Goal: Transaction & Acquisition: Purchase product/service

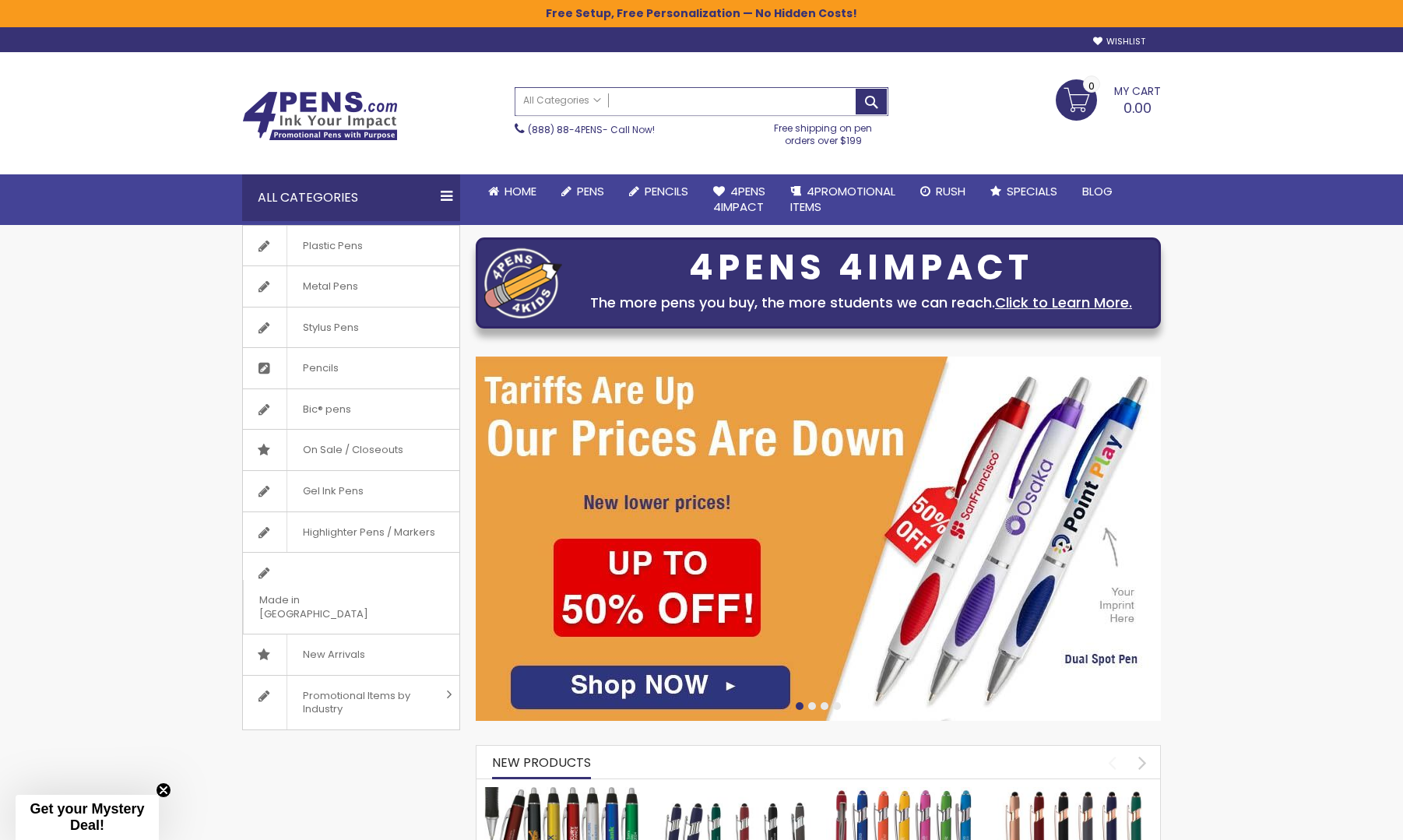
click at [725, 90] on input "Search" at bounding box center [701, 102] width 372 height 27
click at [725, 97] on input "Search" at bounding box center [701, 102] width 372 height 27
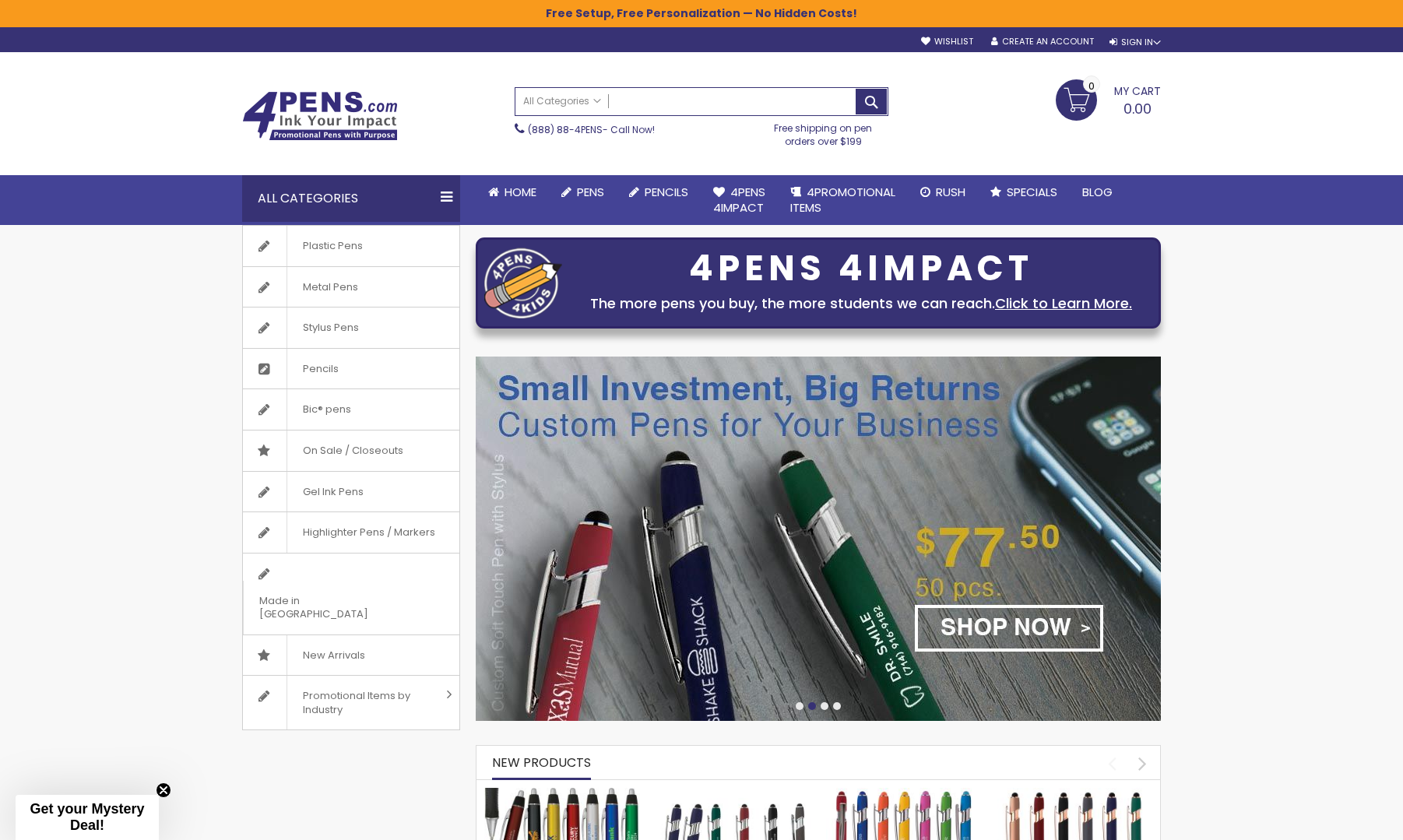
click at [287, 105] on img at bounding box center [320, 116] width 156 height 50
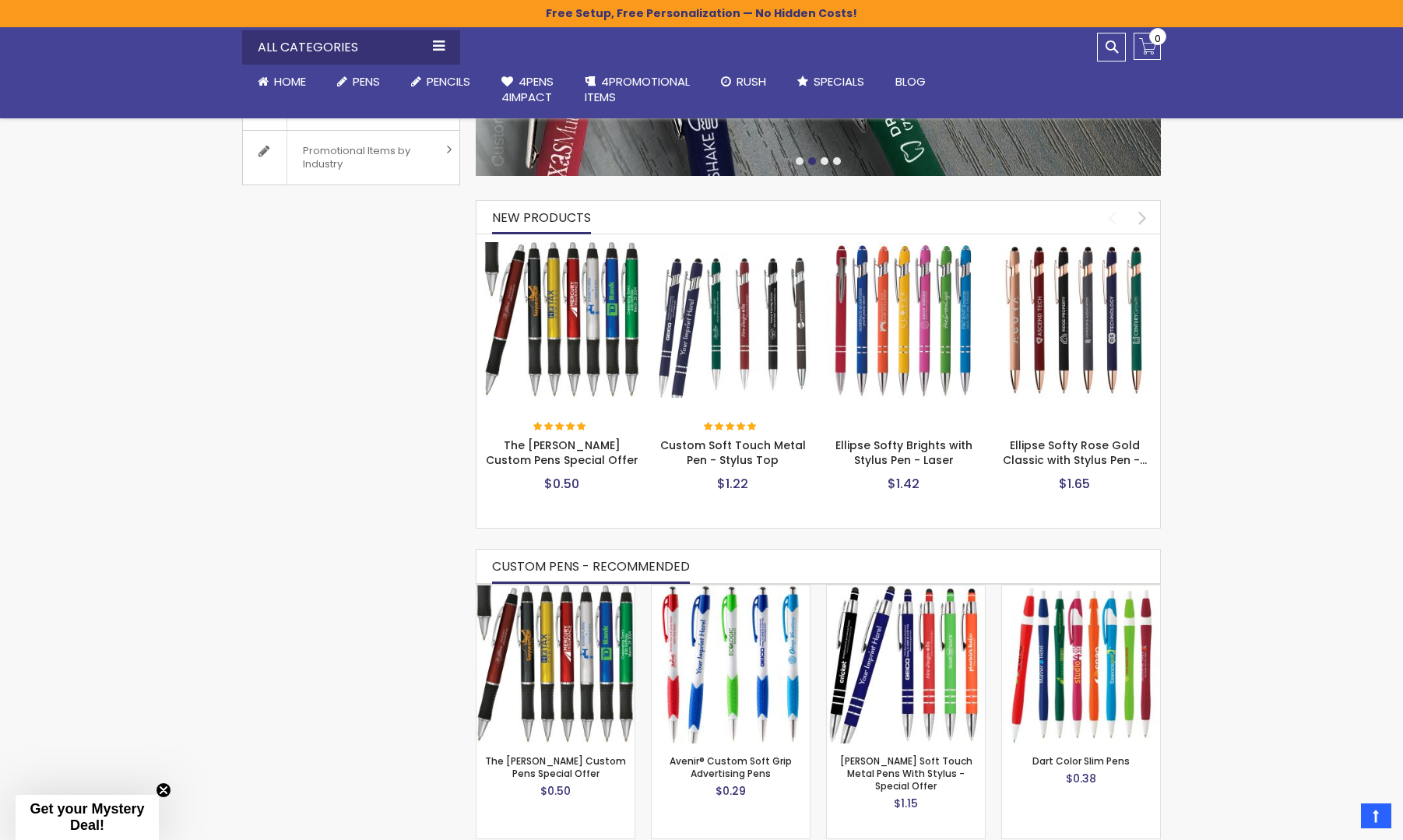
scroll to position [467, 0]
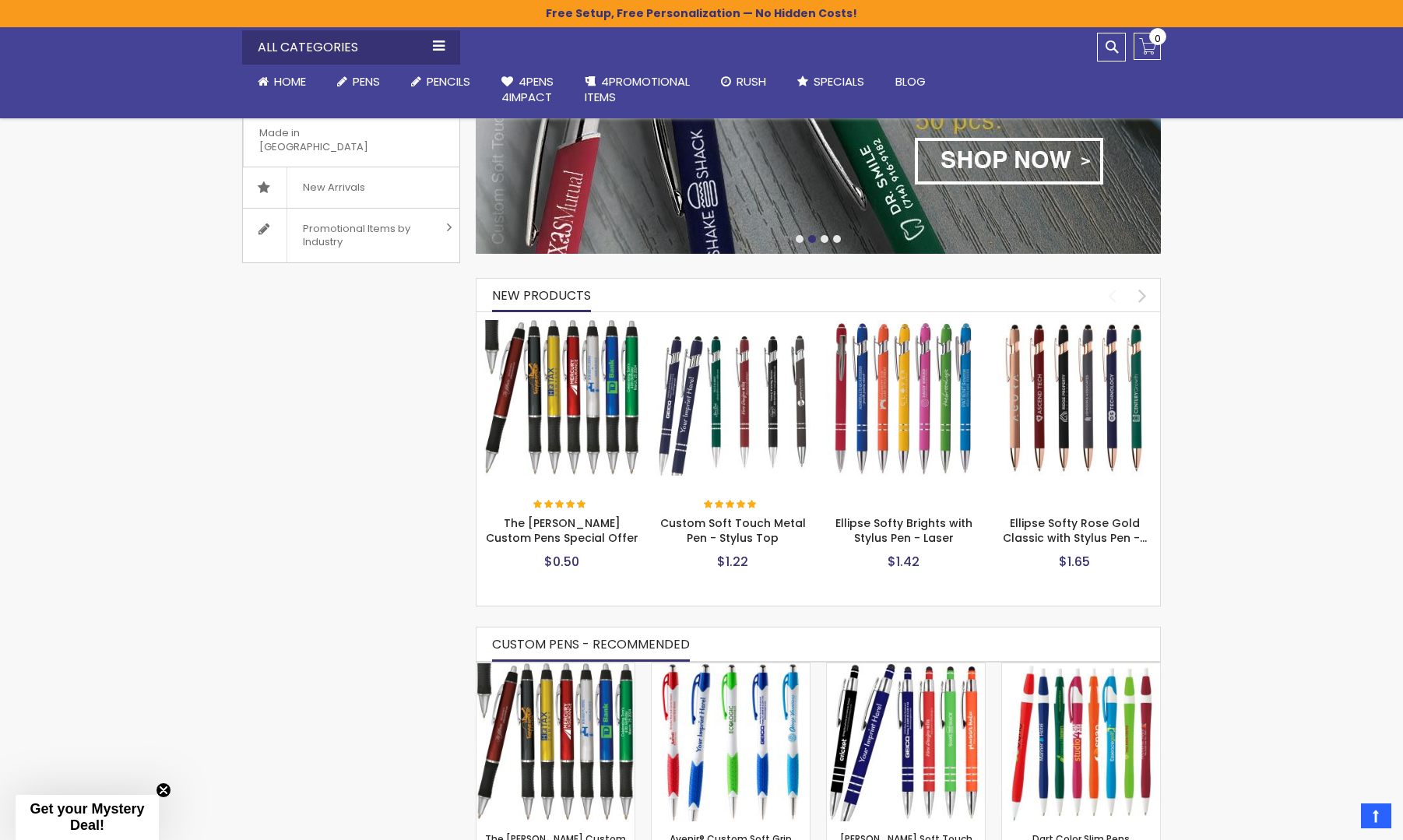
click at [717, 387] on img at bounding box center [733, 397] width 156 height 156
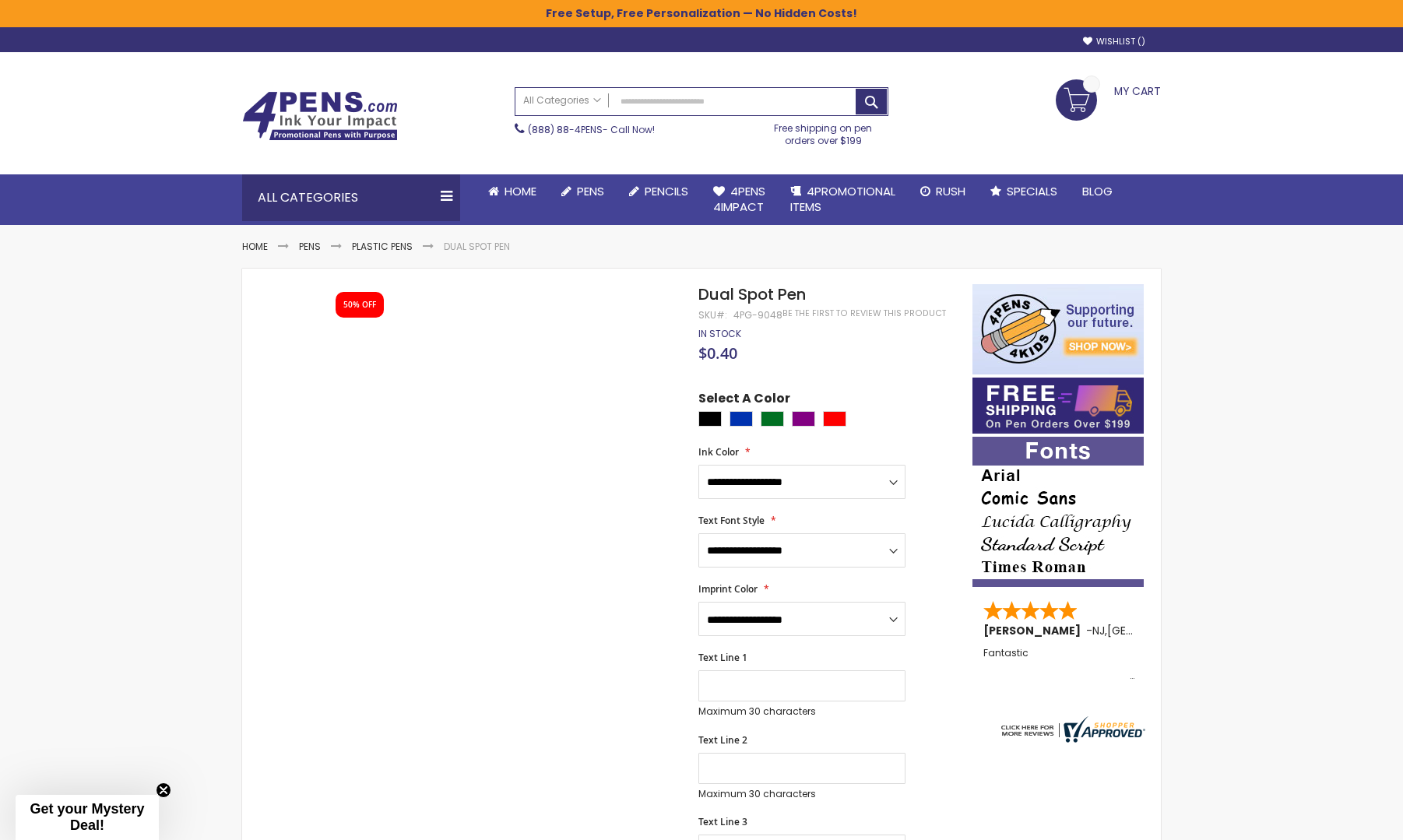
click at [1143, 46] on ul "**********" at bounding box center [1113, 41] width 94 height 12
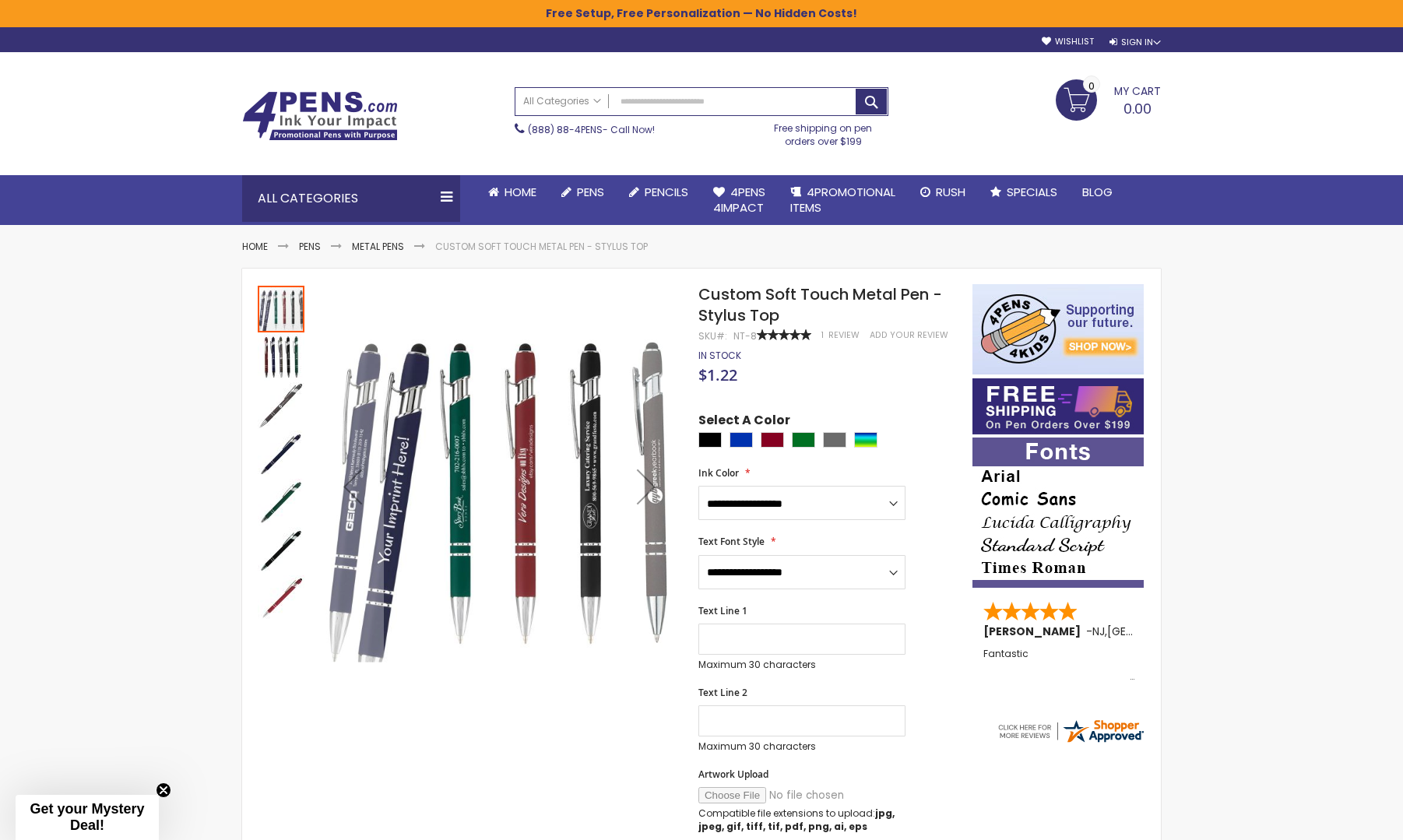
click at [318, 105] on img at bounding box center [320, 116] width 156 height 50
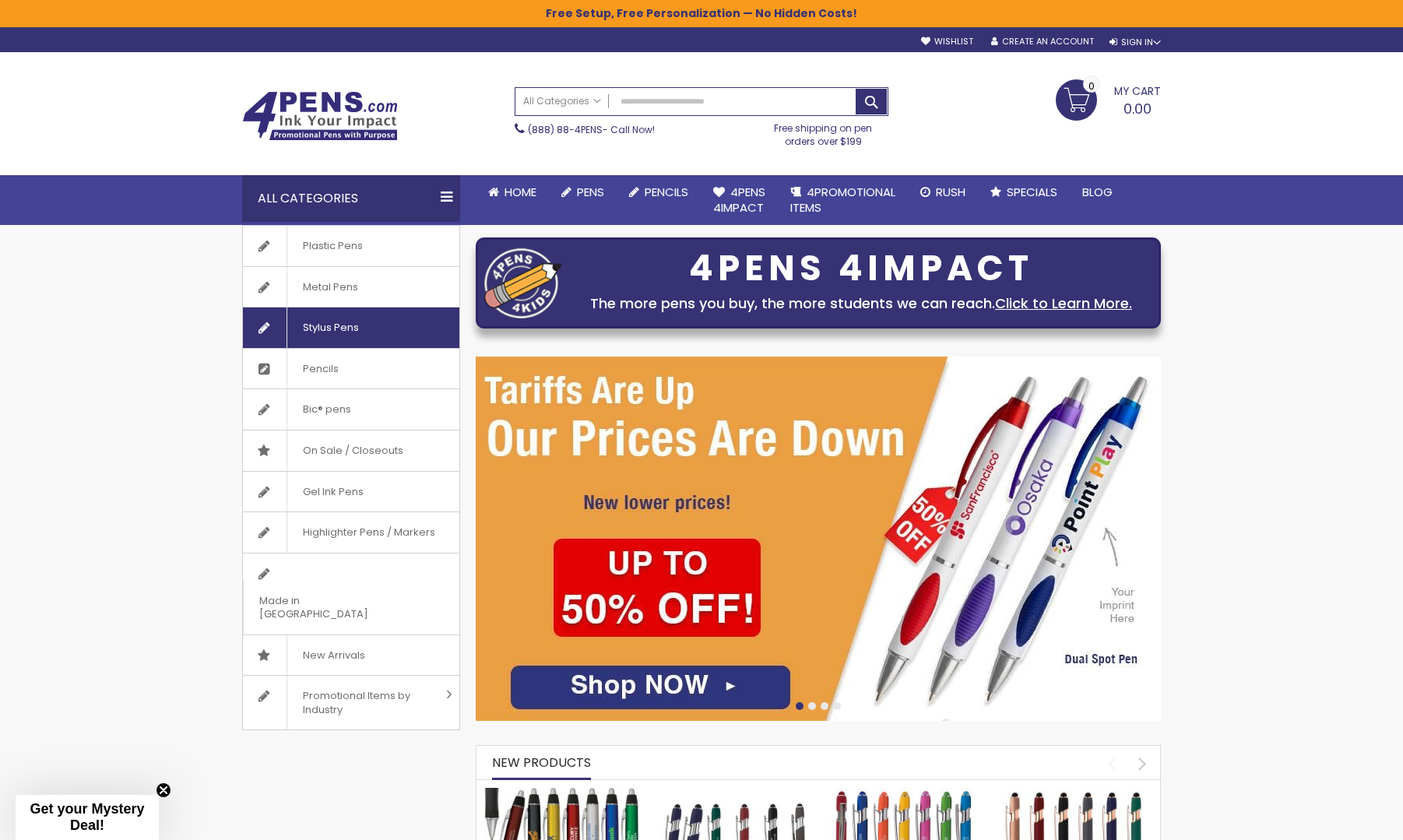
click at [338, 315] on span "Stylus Pens" at bounding box center [330, 328] width 88 height 40
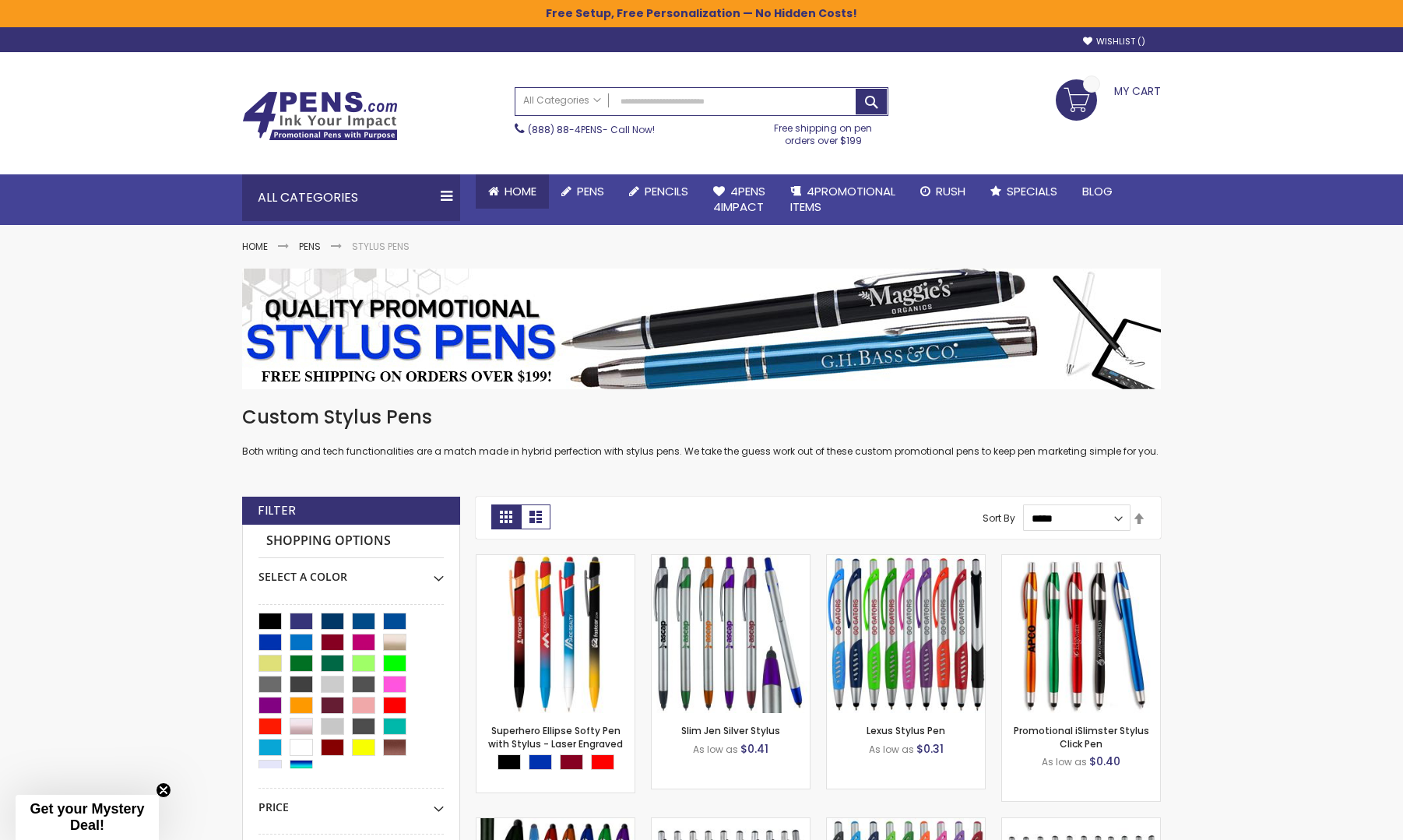
click at [538, 193] on link "Home" at bounding box center [513, 192] width 73 height 35
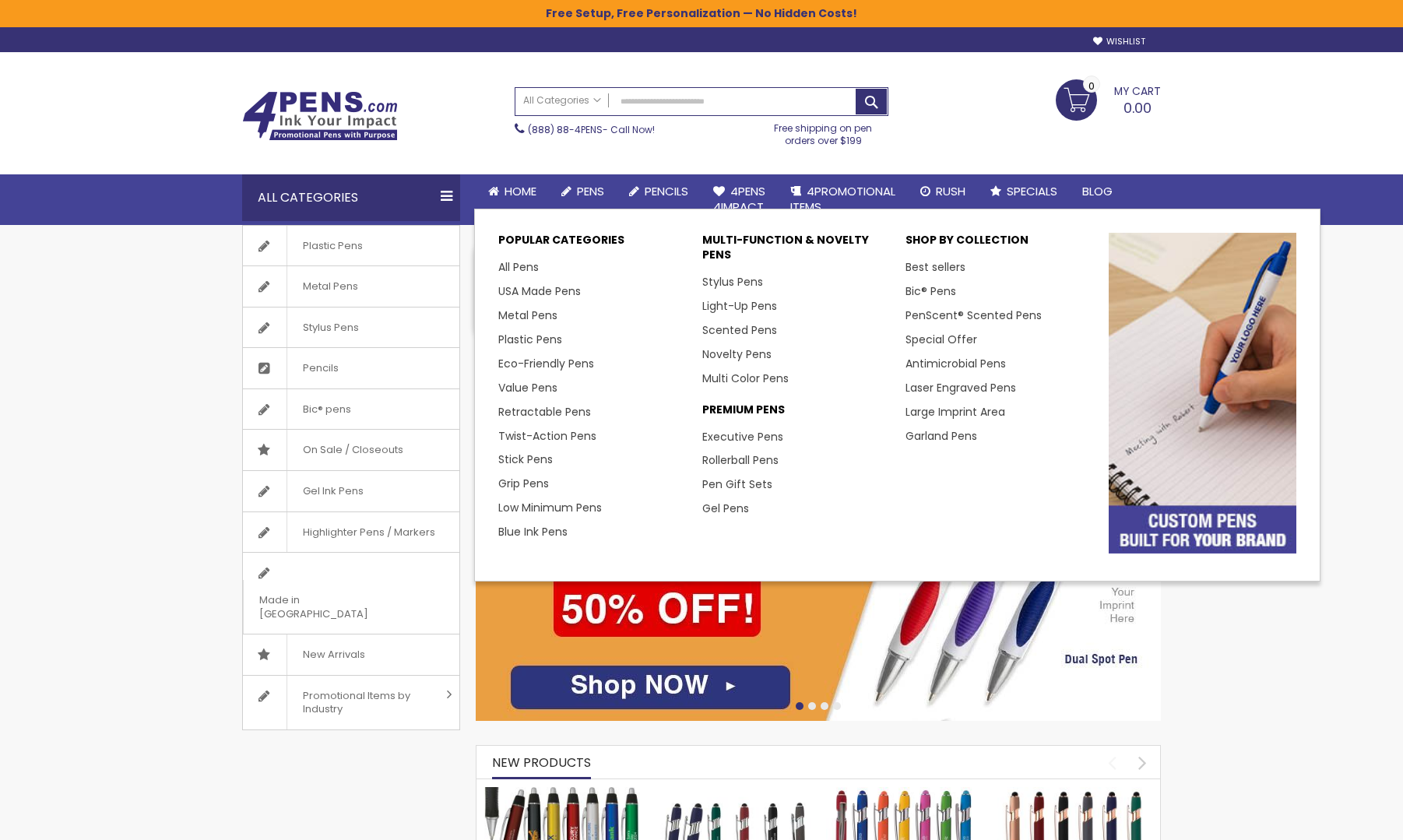
drag, startPoint x: 0, startPoint y: 0, endPoint x: 73, endPoint y: 278, distance: 287.4
click at [590, 195] on span "Pens" at bounding box center [591, 191] width 27 height 16
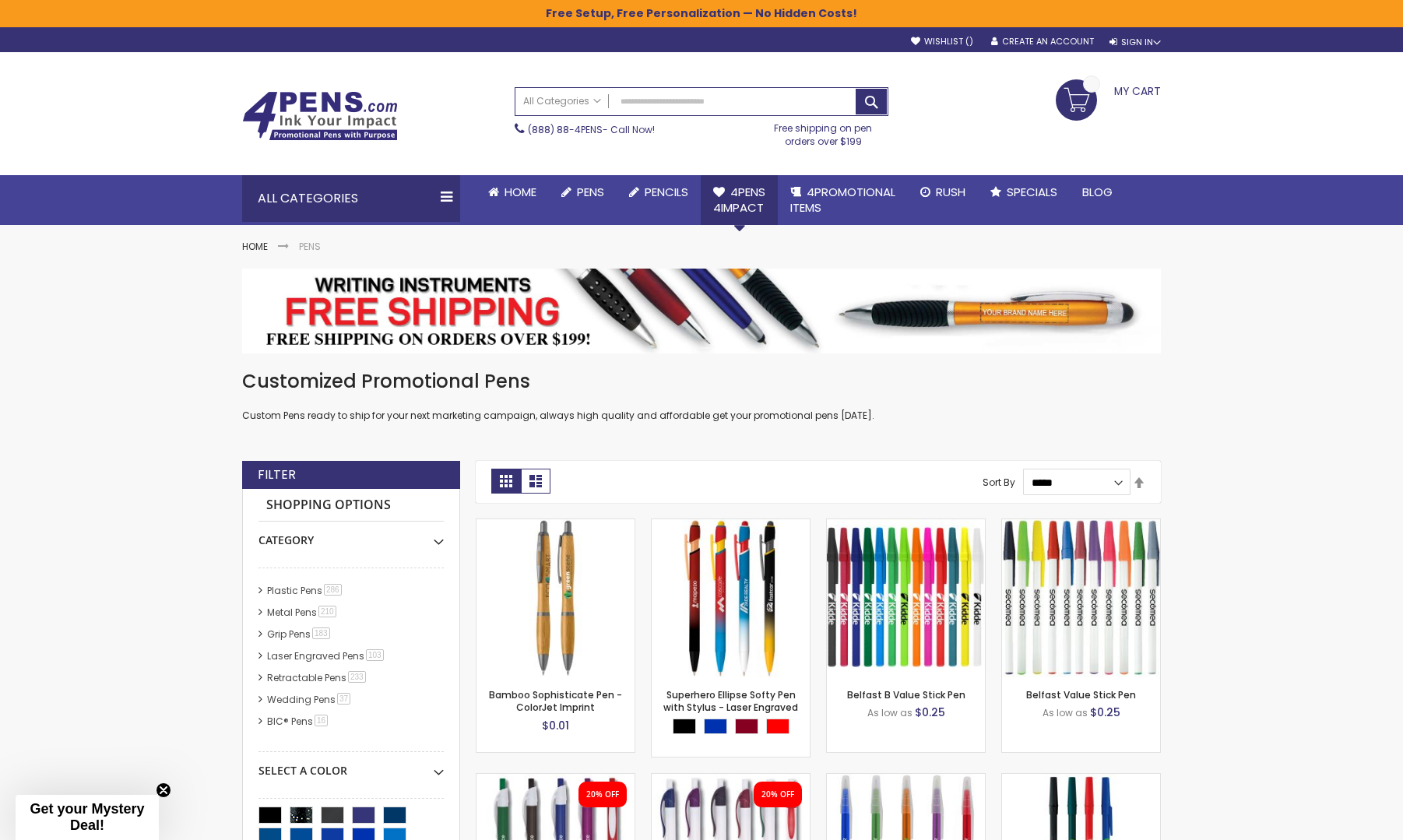
click at [756, 190] on span "4Pens 4impact" at bounding box center [738, 199] width 52 height 32
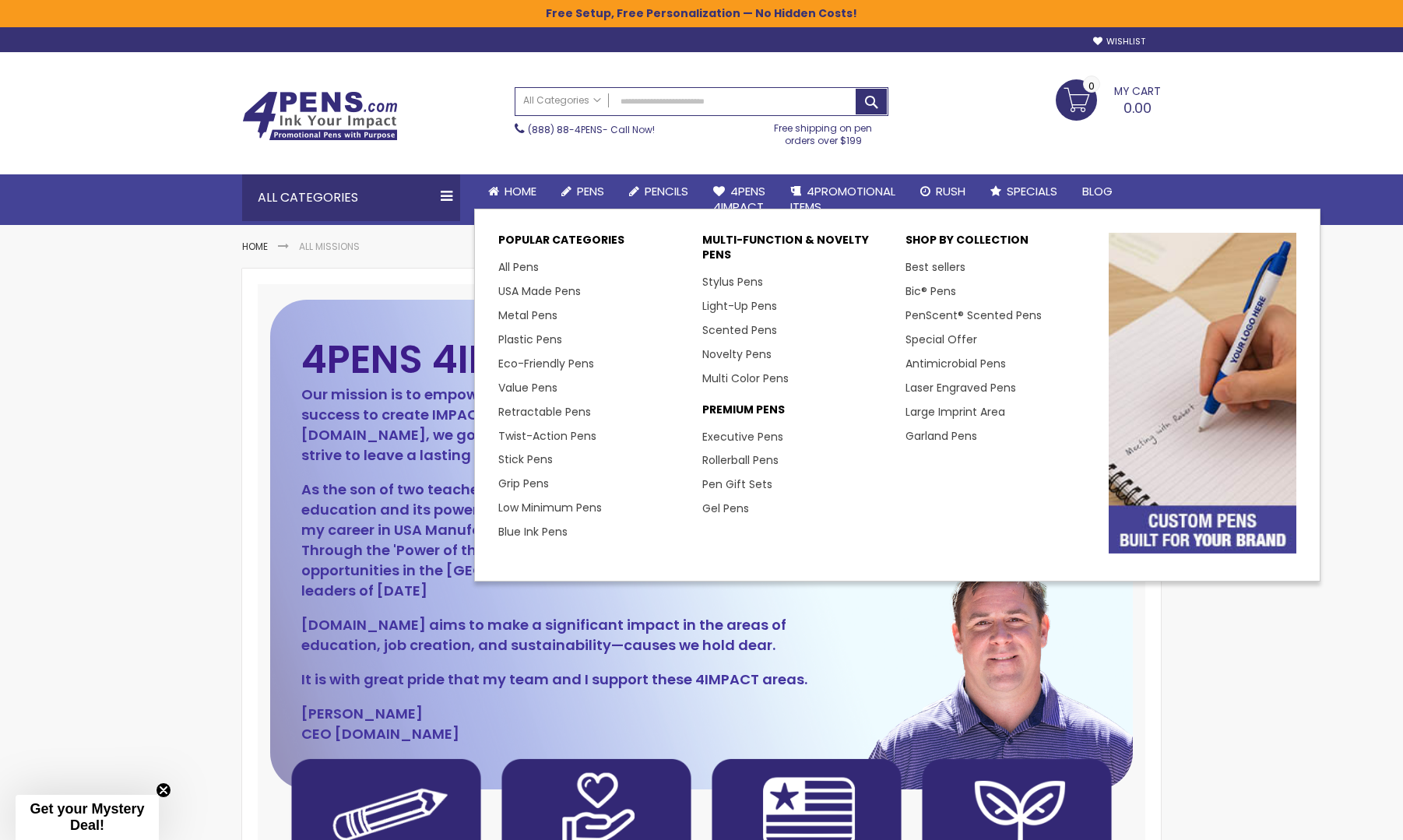
click at [578, 187] on span "Pens" at bounding box center [591, 191] width 27 height 16
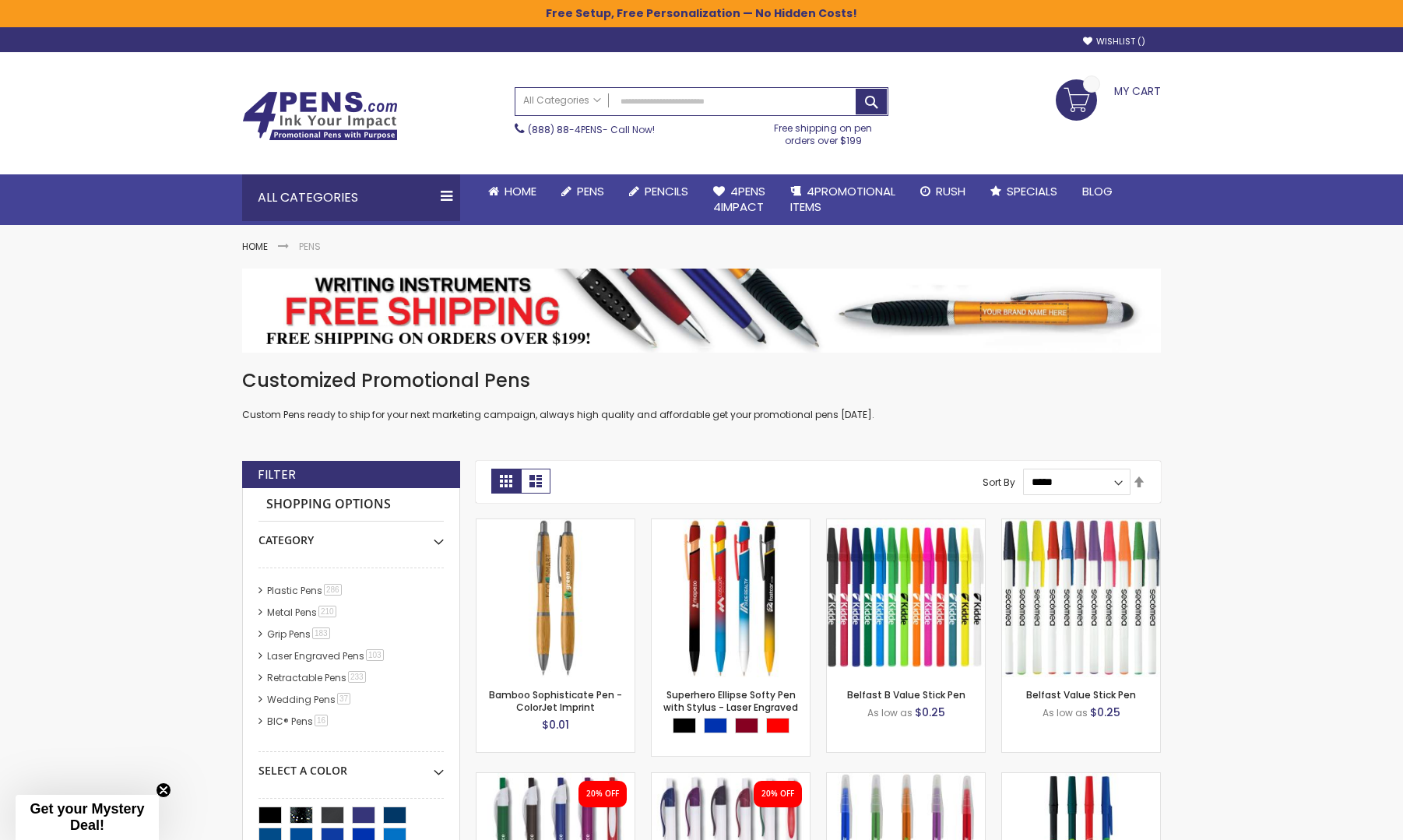
click at [323, 106] on img at bounding box center [320, 116] width 156 height 50
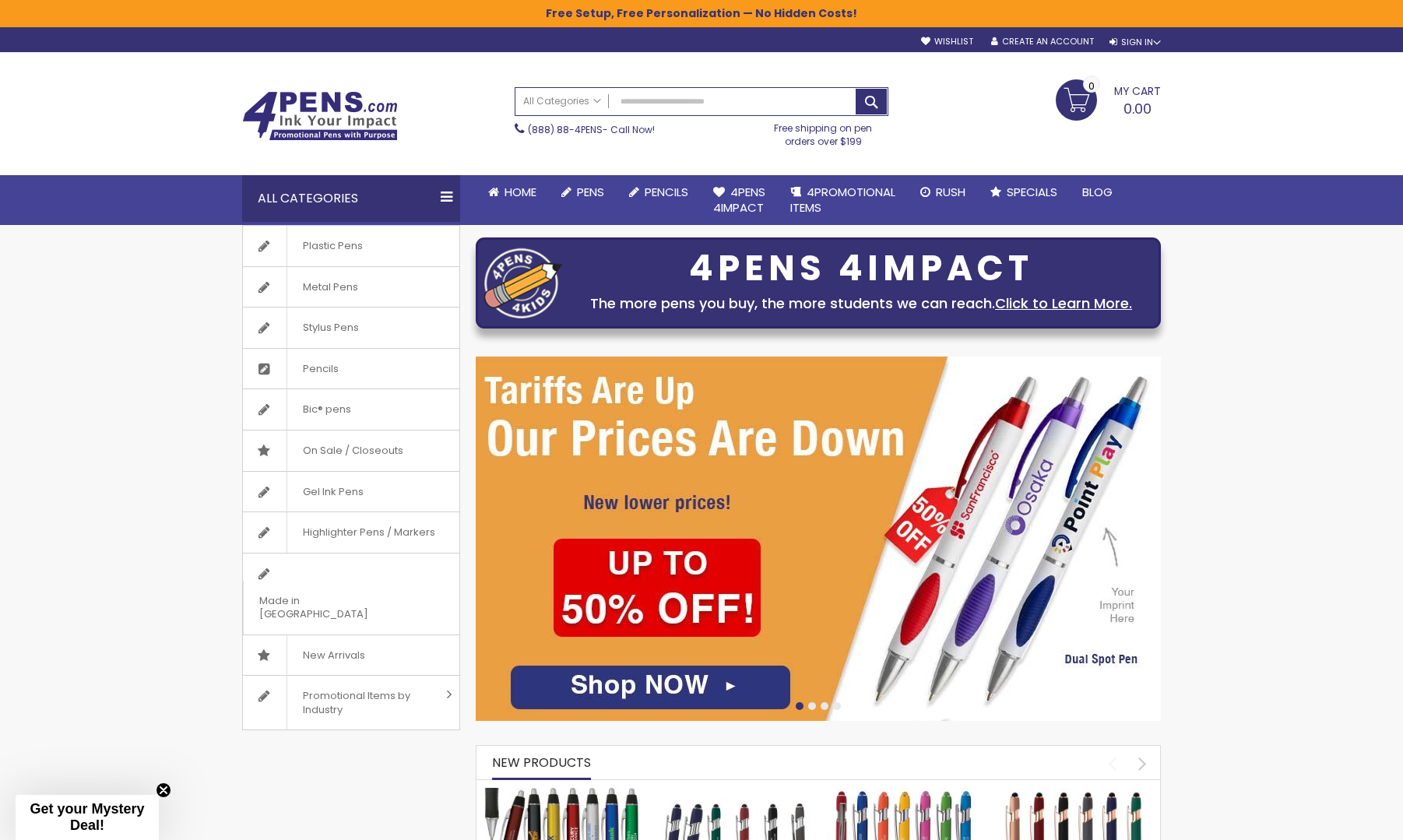
click at [320, 107] on img at bounding box center [320, 116] width 156 height 50
click at [315, 110] on img at bounding box center [320, 116] width 156 height 50
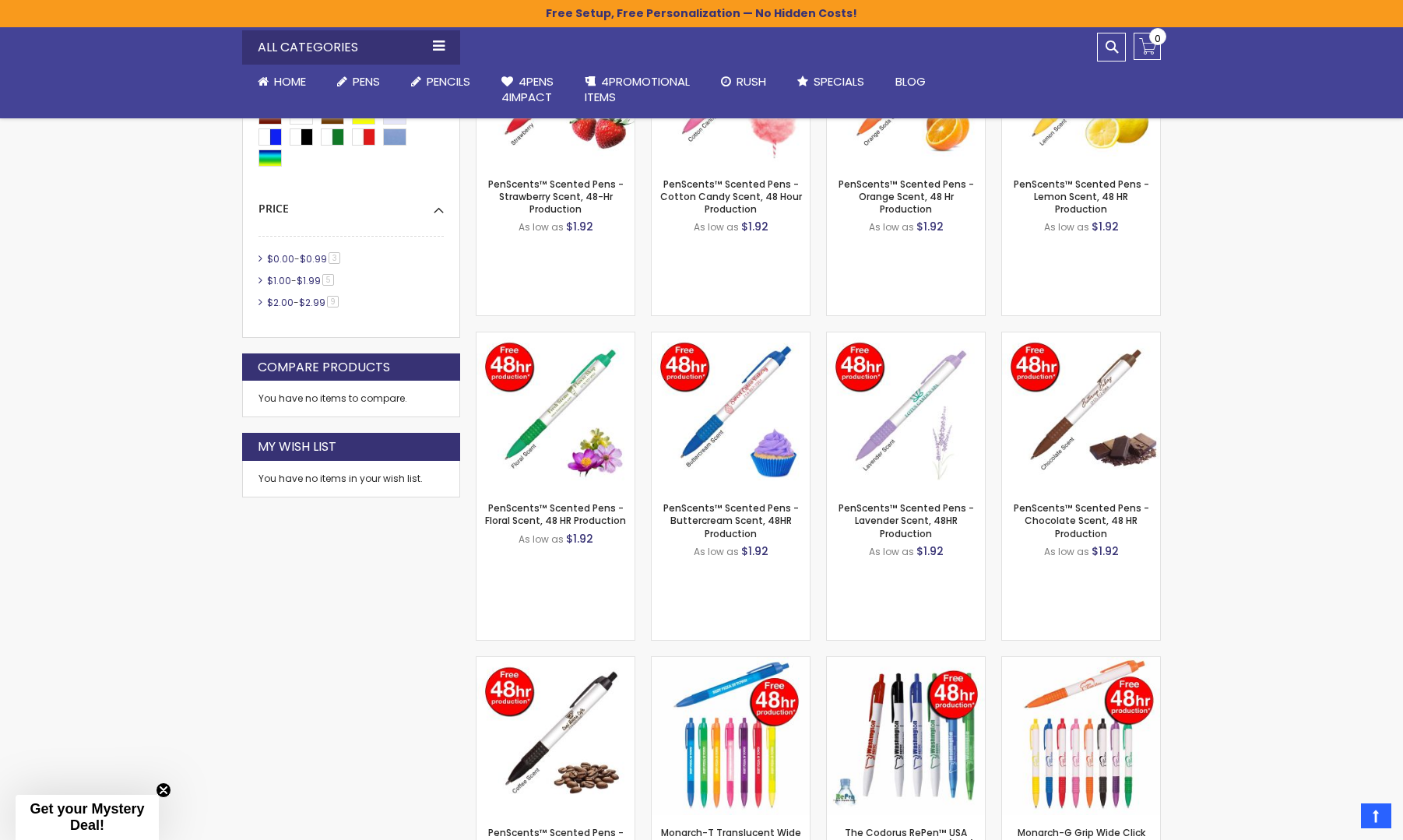
scroll to position [701, 0]
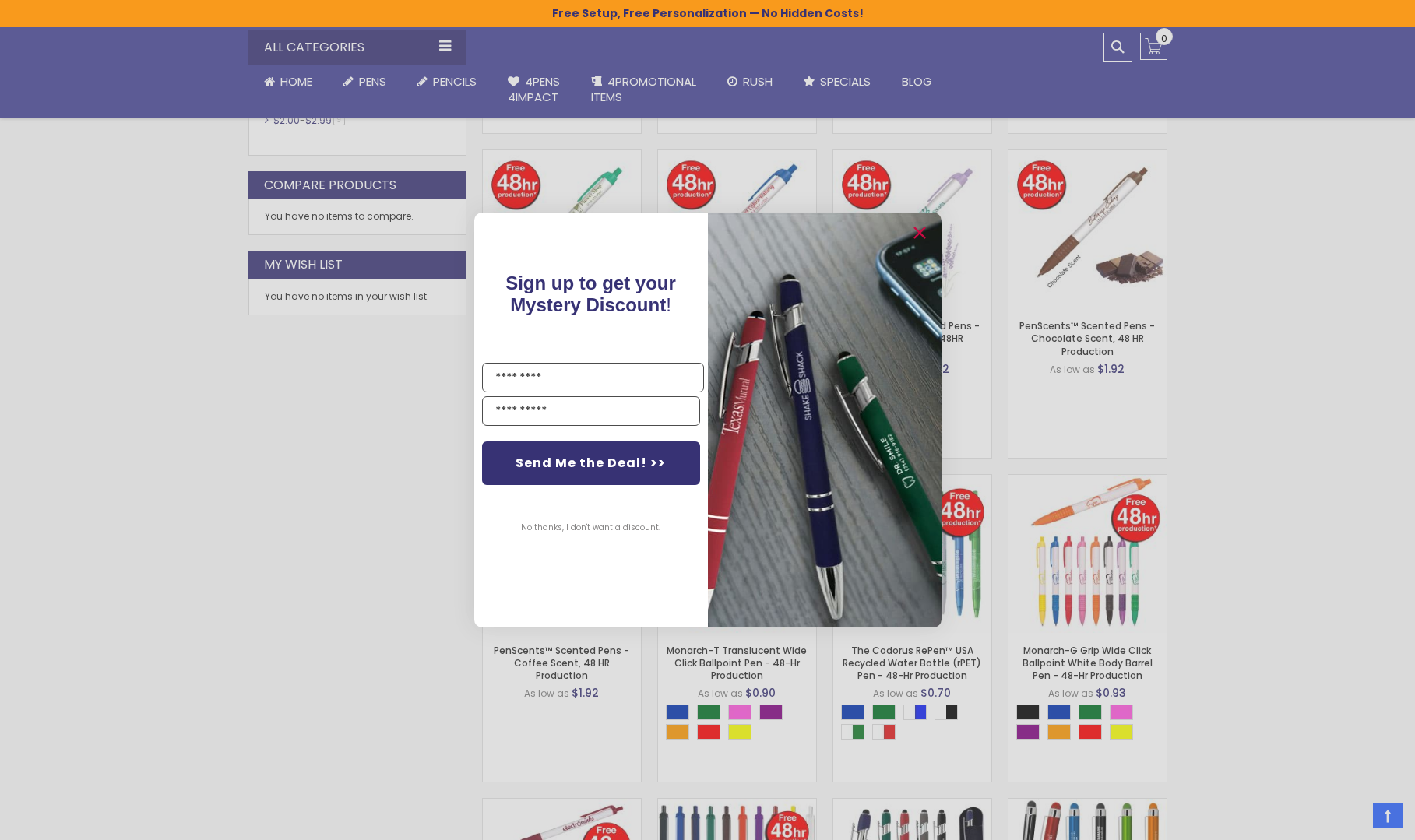
click at [1267, 316] on div "Close dialog Sign up to get your Mystery Discount ! Name Email Send Me the Deal…" at bounding box center [708, 420] width 1415 height 840
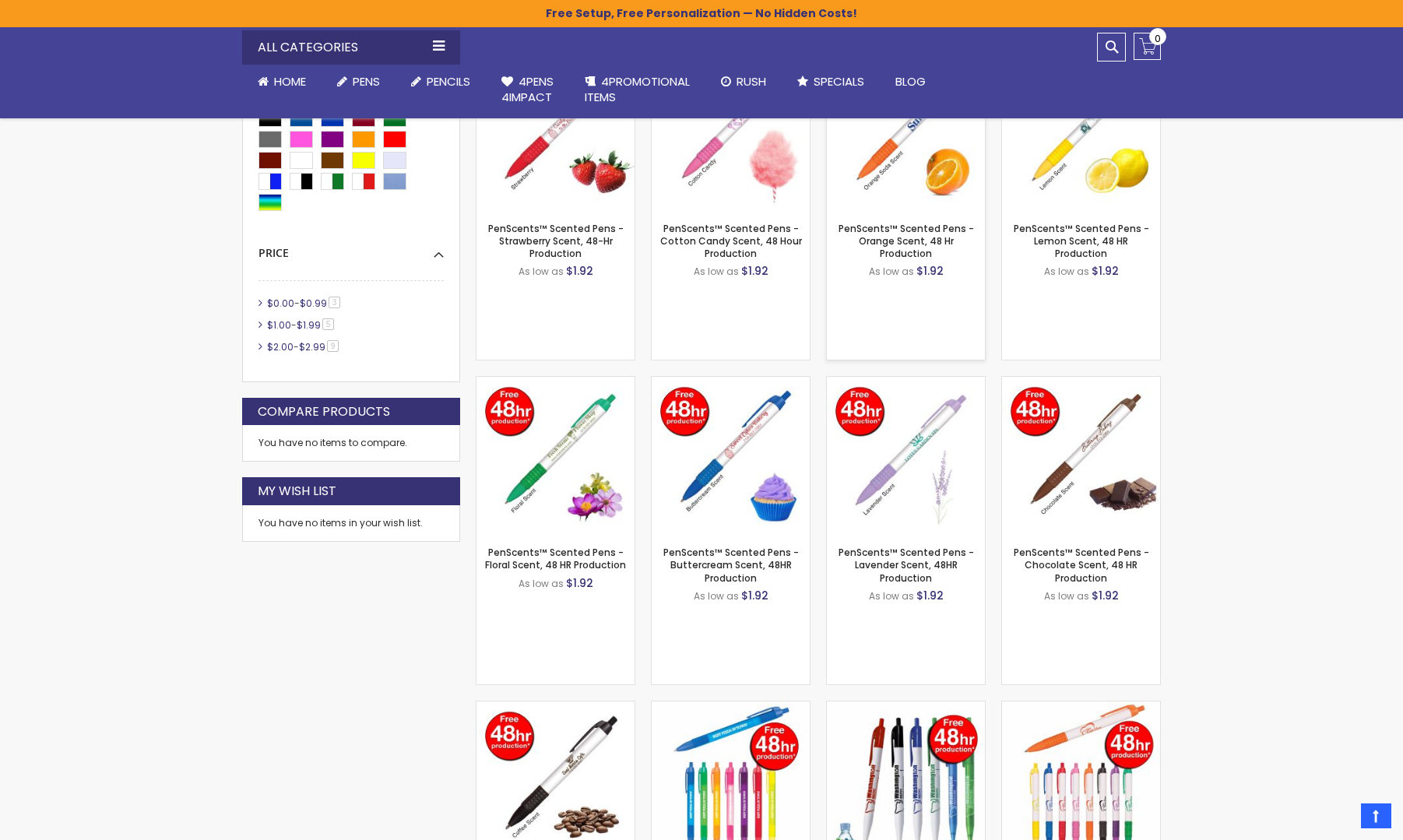
scroll to position [234, 0]
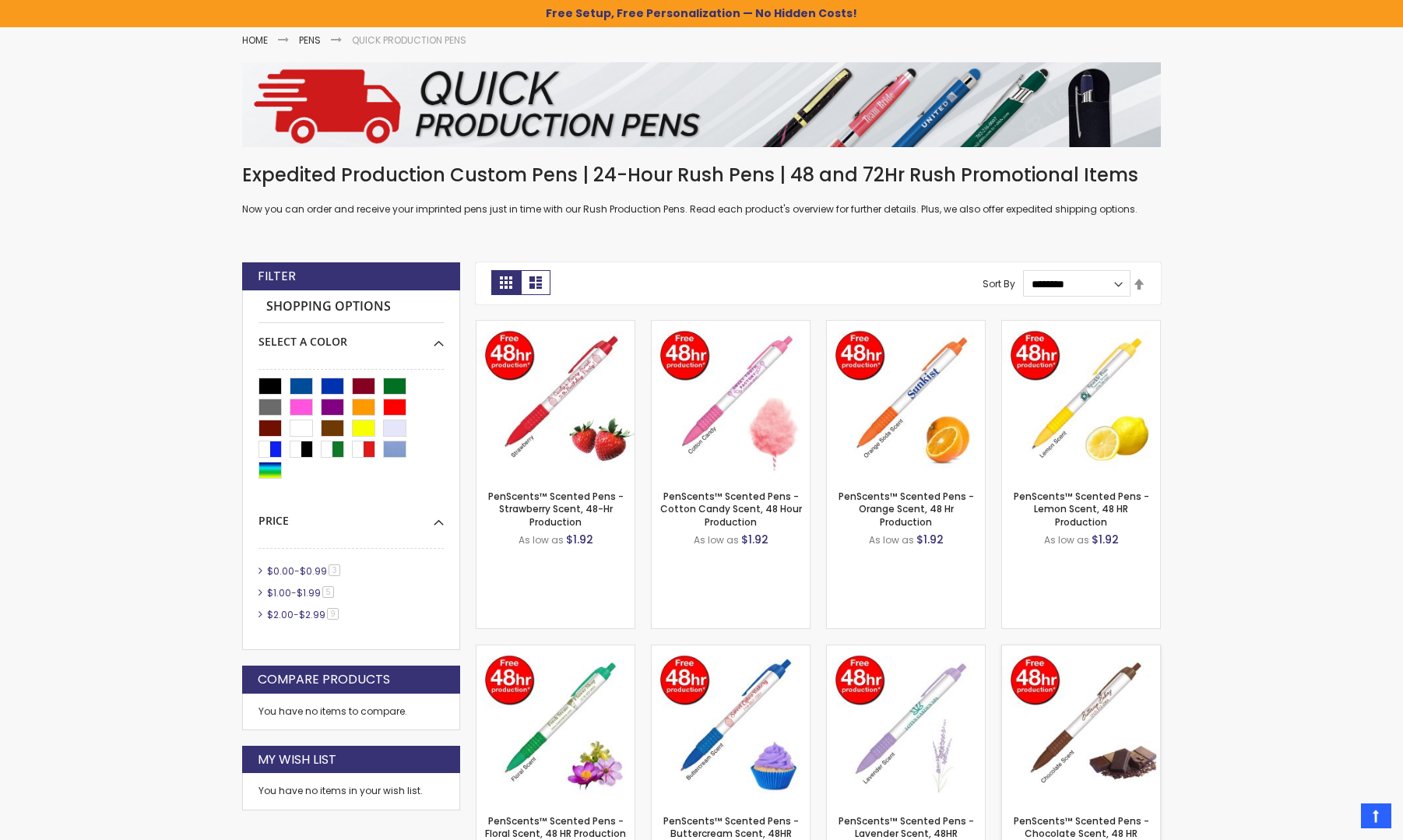
click at [1080, 712] on img at bounding box center [1082, 724] width 158 height 158
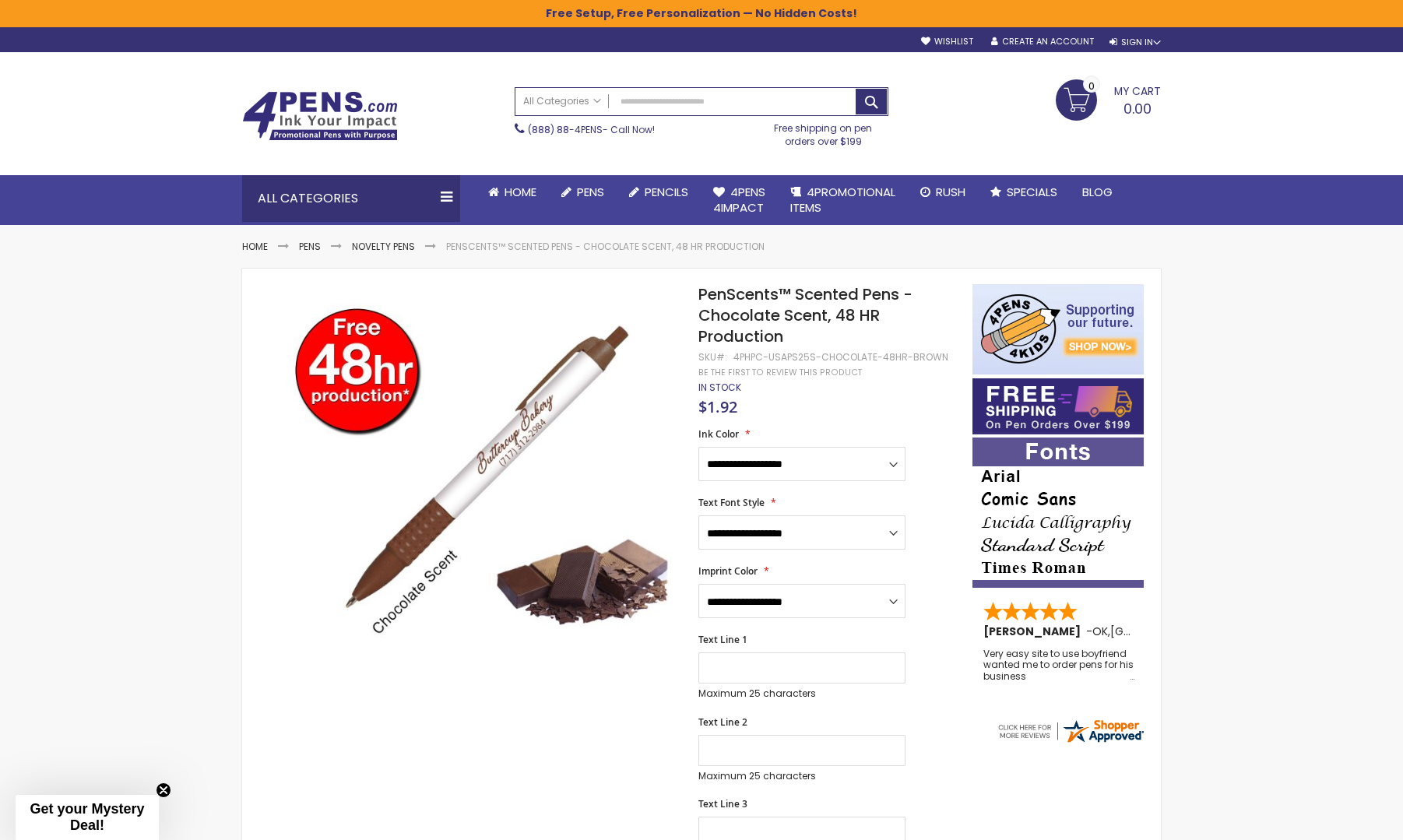
click at [328, 120] on img at bounding box center [320, 116] width 156 height 50
